Goal: Task Accomplishment & Management: Complete application form

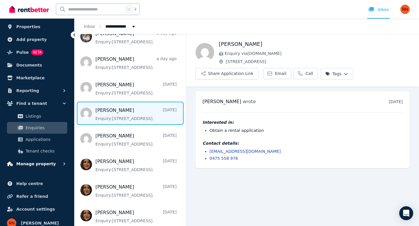
scroll to position [23, 0]
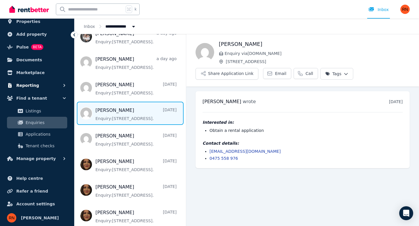
click at [40, 86] on button "Reporting" at bounding box center [37, 86] width 65 height 12
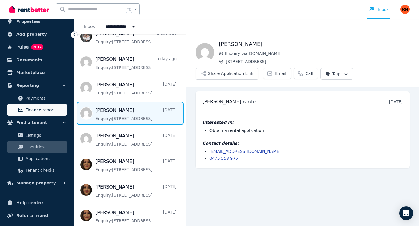
click at [43, 108] on span "Finance report" at bounding box center [45, 109] width 39 height 7
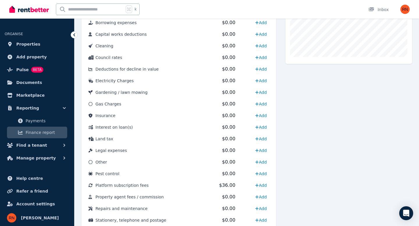
scroll to position [212, 0]
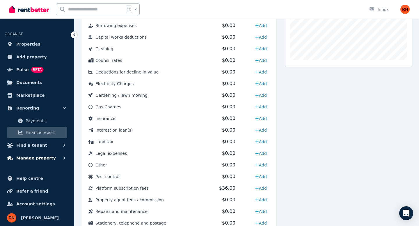
click at [41, 158] on span "Manage property" at bounding box center [36, 158] width 40 height 7
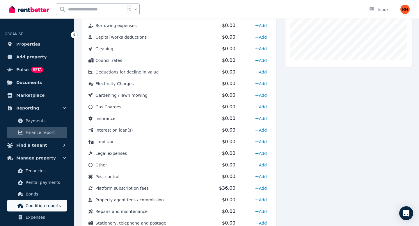
click at [38, 209] on span "Condition reports" at bounding box center [45, 206] width 39 height 7
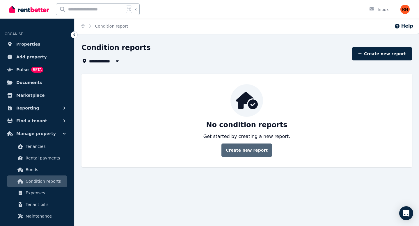
click at [242, 155] on link "Create new report" at bounding box center [246, 150] width 51 height 13
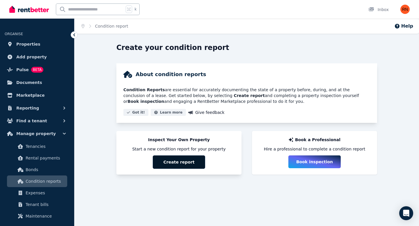
click at [181, 163] on button "Create report" at bounding box center [179, 162] width 52 height 13
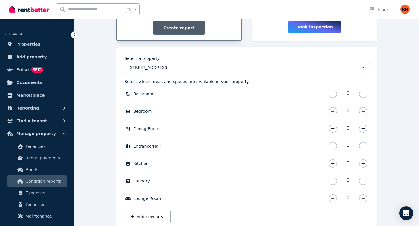
scroll to position [140, 0]
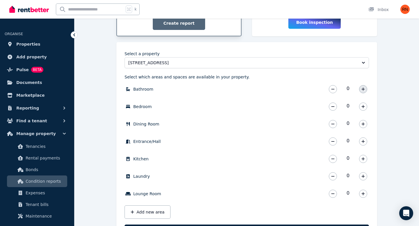
click at [364, 89] on icon "button" at bounding box center [362, 89] width 3 height 3
click at [365, 110] on button "button" at bounding box center [363, 107] width 8 height 8
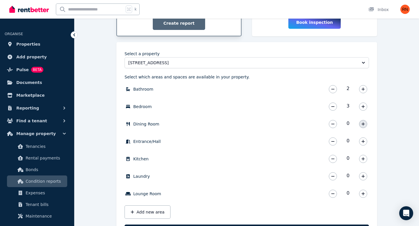
click at [363, 124] on icon "button" at bounding box center [362, 124] width 3 height 4
click at [364, 140] on icon "button" at bounding box center [362, 142] width 3 height 4
click at [364, 161] on icon "button" at bounding box center [362, 159] width 3 height 4
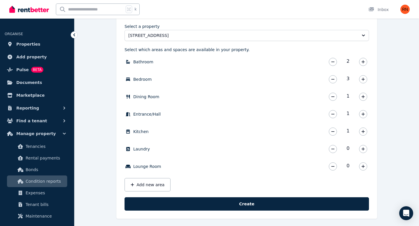
scroll to position [170, 0]
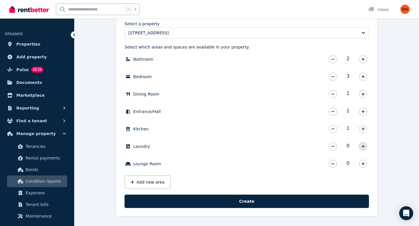
click at [364, 149] on button "button" at bounding box center [363, 147] width 8 height 8
click at [365, 163] on button "button" at bounding box center [363, 164] width 8 height 8
click at [157, 180] on button "Add new area" at bounding box center [148, 182] width 46 height 13
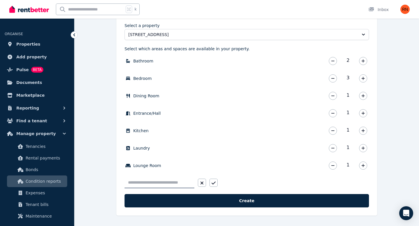
scroll to position [168, 0]
type input "**********"
click at [215, 184] on icon "button" at bounding box center [214, 183] width 4 height 5
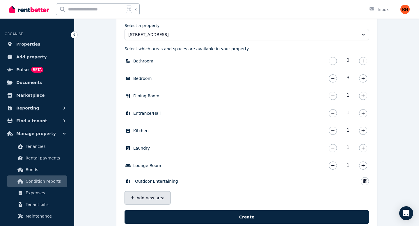
click at [156, 197] on button "Add new area" at bounding box center [148, 197] width 46 height 13
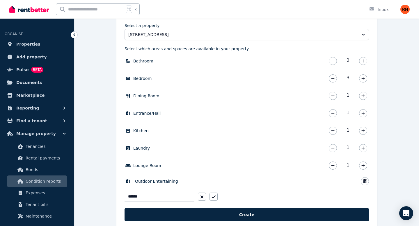
type input "*******"
click at [213, 197] on icon "button" at bounding box center [214, 197] width 4 height 5
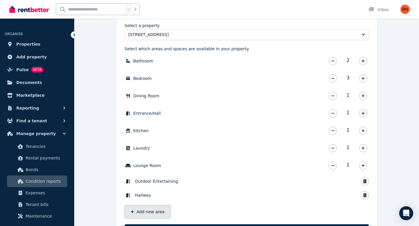
click at [155, 210] on button "Add new area" at bounding box center [148, 211] width 46 height 13
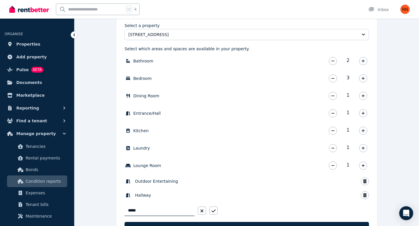
type input "******"
click at [213, 210] on icon "button" at bounding box center [214, 211] width 4 height 5
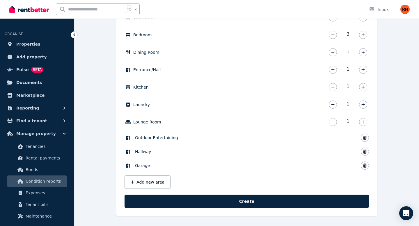
scroll to position [212, 0]
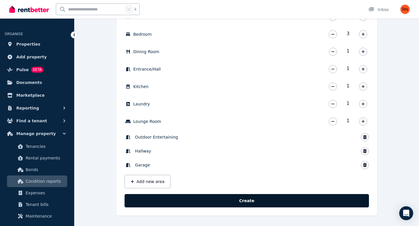
click at [236, 201] on button "Create" at bounding box center [247, 200] width 244 height 13
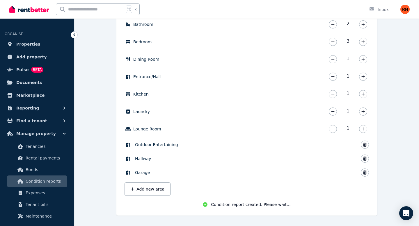
scroll to position [206, 0]
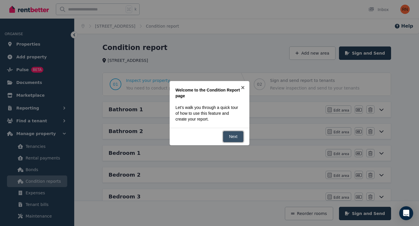
click at [231, 139] on link "Next" at bounding box center [233, 136] width 21 height 11
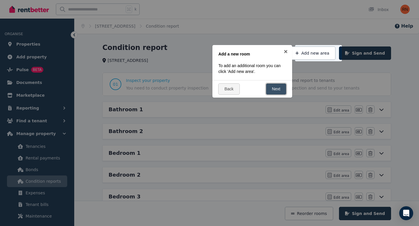
click at [284, 90] on link "Next" at bounding box center [276, 89] width 21 height 11
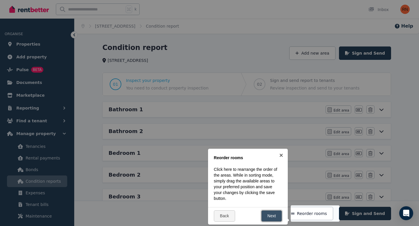
scroll to position [109, 0]
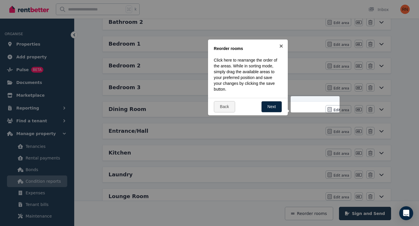
click at [267, 100] on div "Back Next" at bounding box center [248, 106] width 80 height 17
click at [268, 107] on link "Next" at bounding box center [271, 106] width 21 height 11
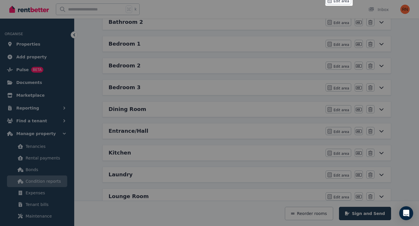
scroll to position [0, 0]
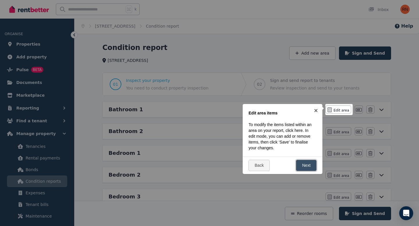
click at [300, 163] on link "Next" at bounding box center [306, 165] width 21 height 11
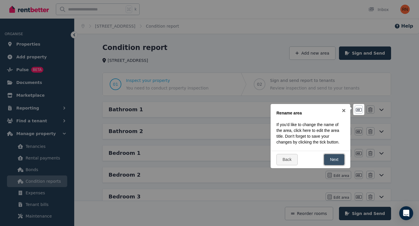
click at [331, 158] on link "Next" at bounding box center [334, 159] width 21 height 11
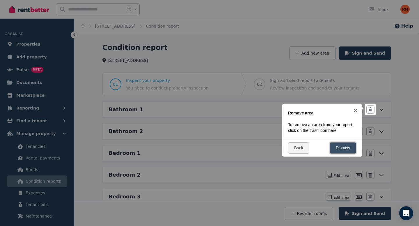
click at [344, 147] on link "Dismiss" at bounding box center [343, 148] width 26 height 11
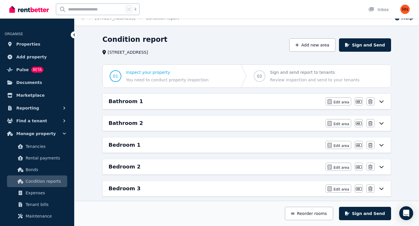
scroll to position [9, 0]
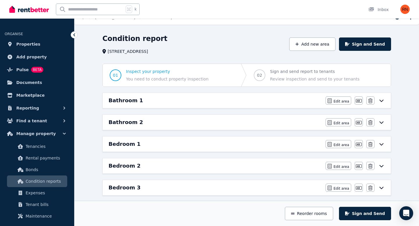
click at [382, 100] on icon at bounding box center [381, 100] width 7 height 5
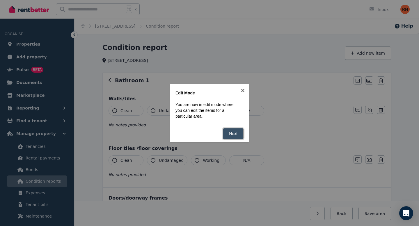
click at [229, 131] on link "Next" at bounding box center [233, 133] width 21 height 11
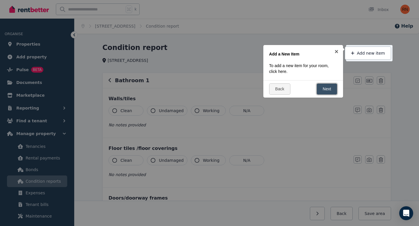
click at [324, 85] on link "Next" at bounding box center [327, 89] width 21 height 11
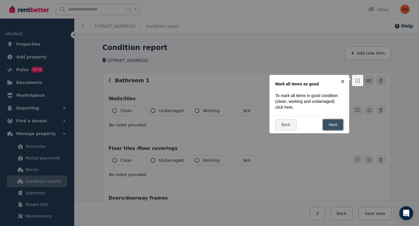
click at [333, 125] on link "Next" at bounding box center [333, 124] width 21 height 11
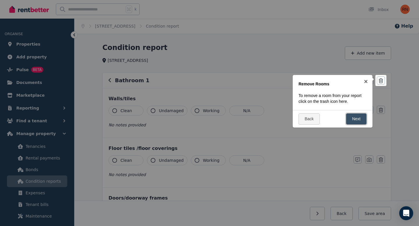
click at [351, 118] on link "Next" at bounding box center [356, 118] width 21 height 11
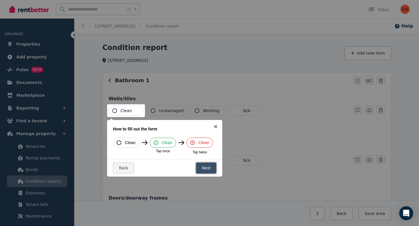
click at [207, 168] on link "Next" at bounding box center [206, 168] width 21 height 11
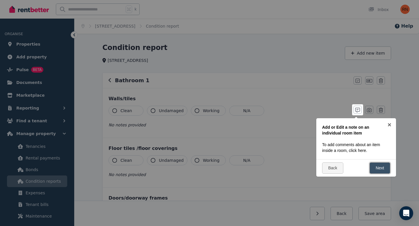
click at [383, 168] on link "Next" at bounding box center [380, 168] width 21 height 11
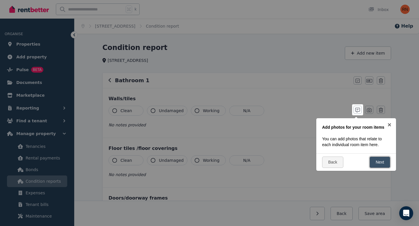
click at [380, 160] on link "Next" at bounding box center [380, 162] width 21 height 11
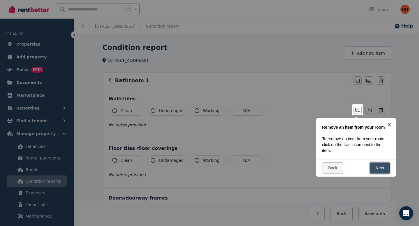
click at [379, 167] on link "Next" at bounding box center [380, 168] width 21 height 11
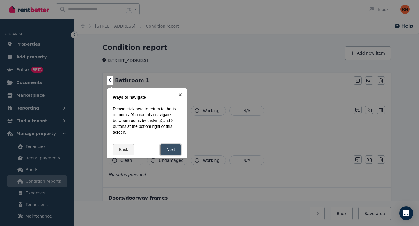
click at [174, 148] on link "Next" at bounding box center [170, 149] width 21 height 11
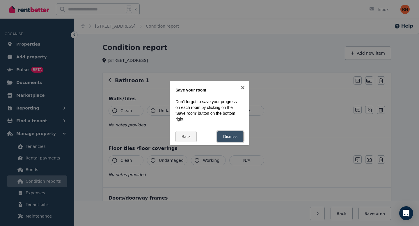
click at [226, 134] on link "Dismiss" at bounding box center [230, 136] width 26 height 11
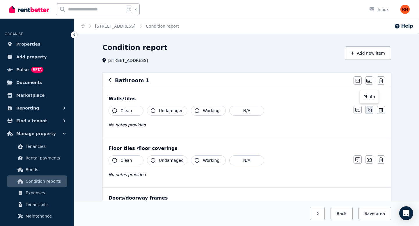
click at [370, 111] on icon "button" at bounding box center [369, 110] width 5 height 5
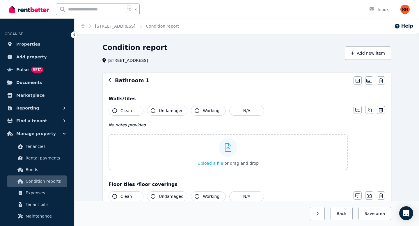
click at [74, 35] on icon at bounding box center [74, 34] width 2 height 3
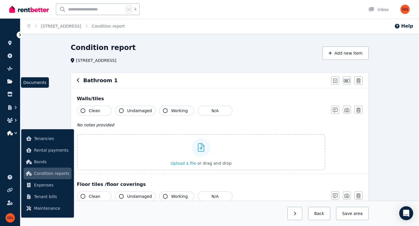
click at [12, 81] on icon at bounding box center [9, 81] width 5 height 4
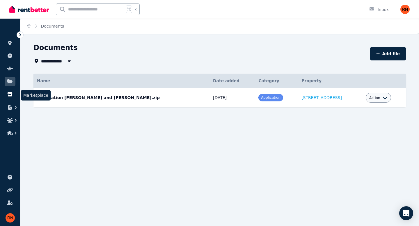
click at [12, 95] on icon at bounding box center [10, 94] width 6 height 5
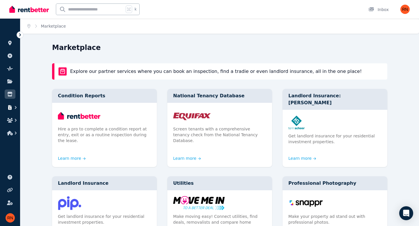
click at [11, 110] on button "button" at bounding box center [10, 107] width 11 height 10
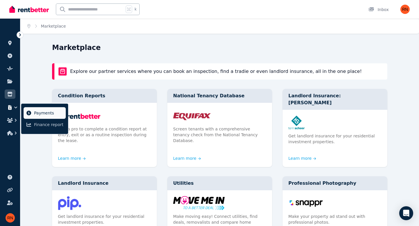
click at [29, 112] on icon at bounding box center [29, 113] width 6 height 5
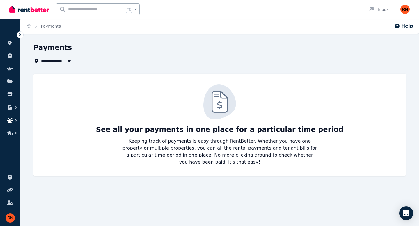
click at [9, 120] on icon "button" at bounding box center [10, 120] width 6 height 5
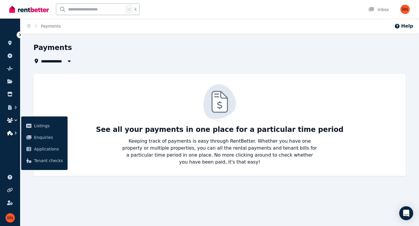
click at [8, 133] on icon "button" at bounding box center [10, 133] width 6 height 5
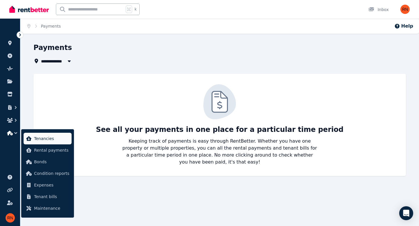
click at [38, 139] on span "Tenancies" at bounding box center [51, 138] width 35 height 7
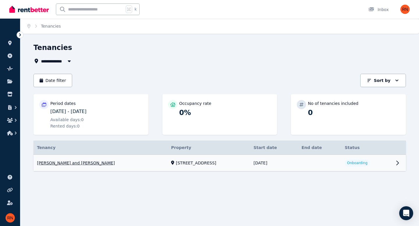
click at [389, 163] on link "View property details" at bounding box center [219, 163] width 372 height 17
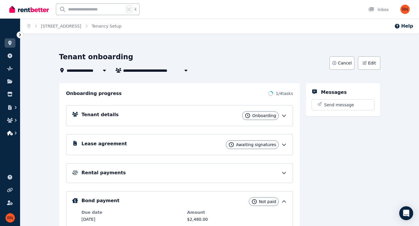
click at [12, 134] on icon "button" at bounding box center [10, 133] width 6 height 5
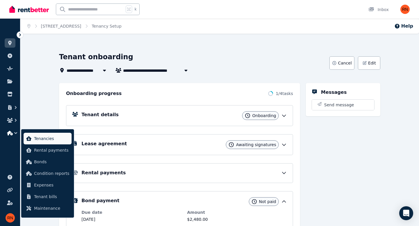
click at [35, 141] on span "Tenancies" at bounding box center [51, 138] width 35 height 7
